Goal: Task Accomplishment & Management: Manage account settings

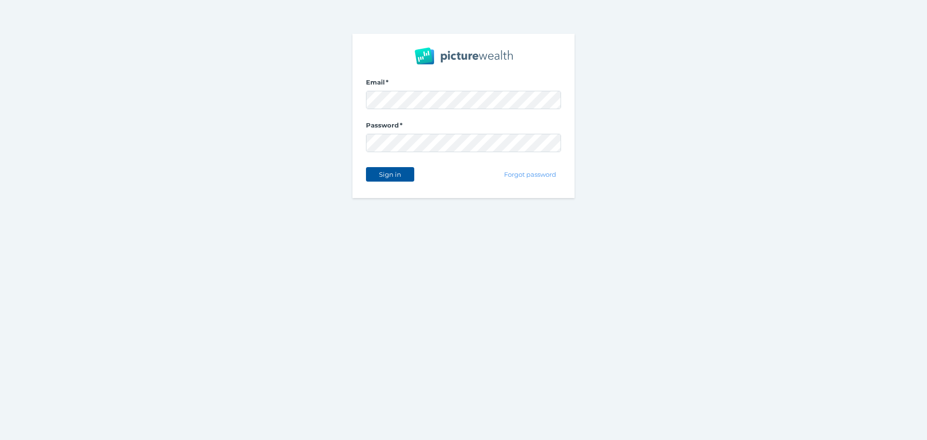
click at [389, 171] on span "Sign in" at bounding box center [390, 174] width 30 height 8
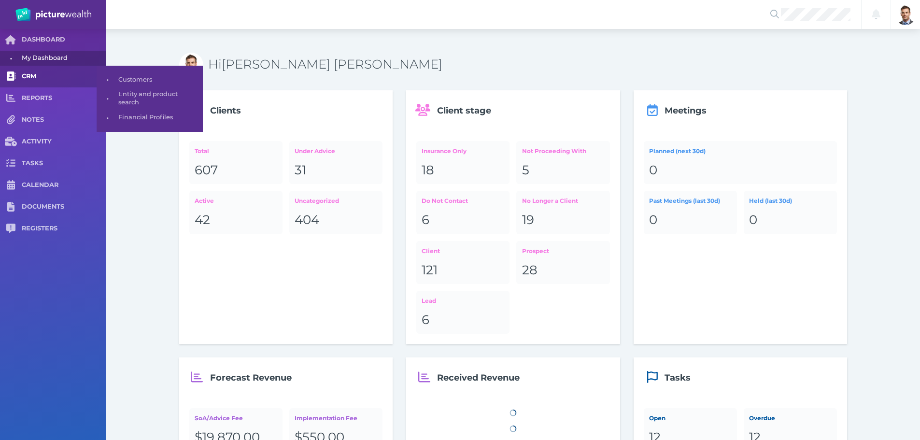
click at [28, 75] on span "CRM" at bounding box center [64, 76] width 84 height 8
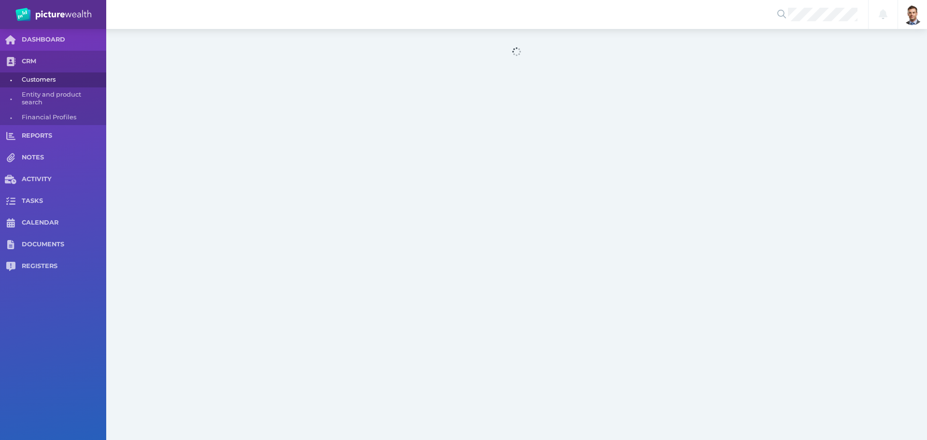
select select "25"
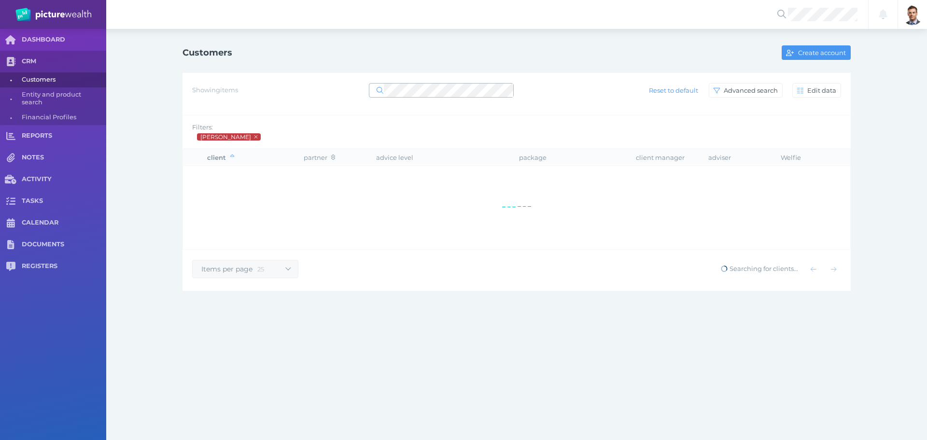
click at [471, 83] on span at bounding box center [441, 90] width 145 height 14
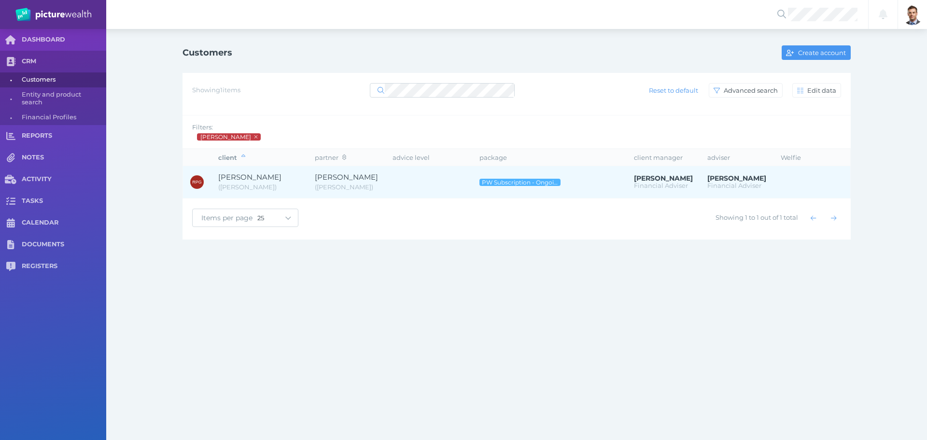
click at [246, 178] on span "[PERSON_NAME]" at bounding box center [249, 176] width 63 height 9
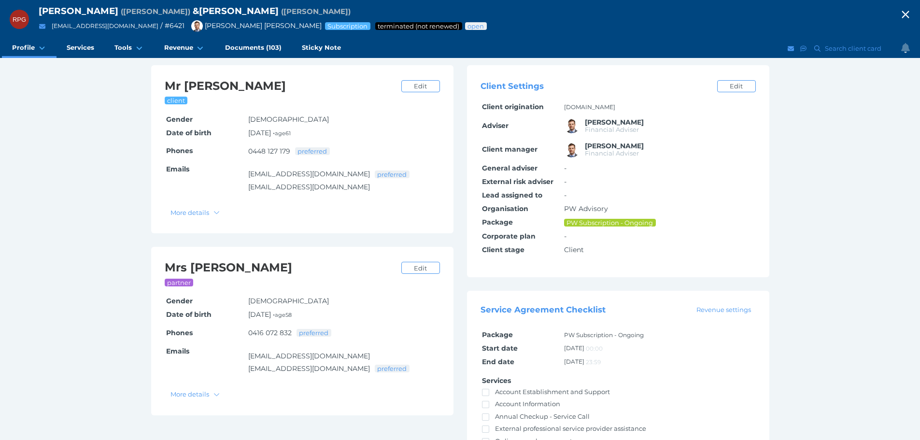
scroll to position [97, 0]
click at [911, 10] on icon "button" at bounding box center [905, 14] width 12 height 14
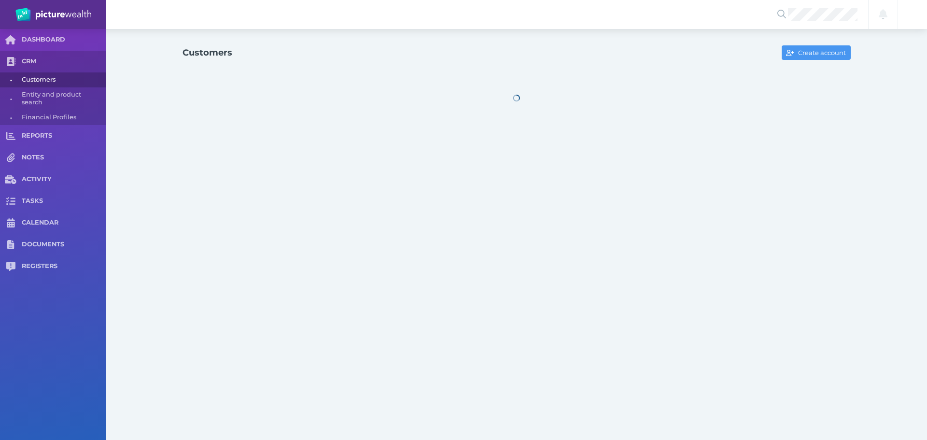
select select "25"
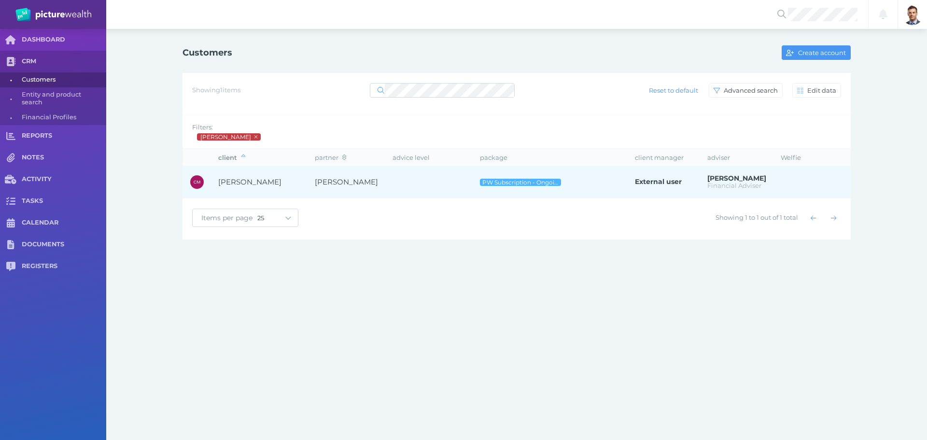
click at [263, 182] on span "[PERSON_NAME]" at bounding box center [249, 181] width 63 height 9
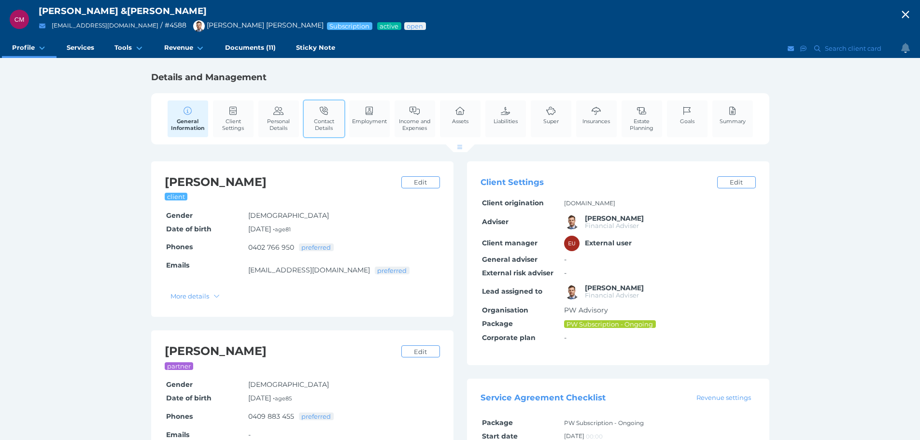
click at [323, 121] on span "Contact Details" at bounding box center [324, 125] width 36 height 14
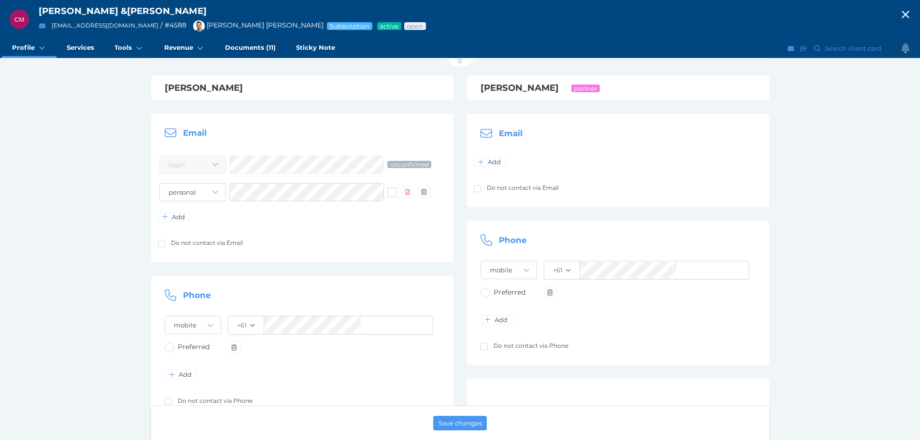
scroll to position [145, 0]
